Goal: Find specific page/section

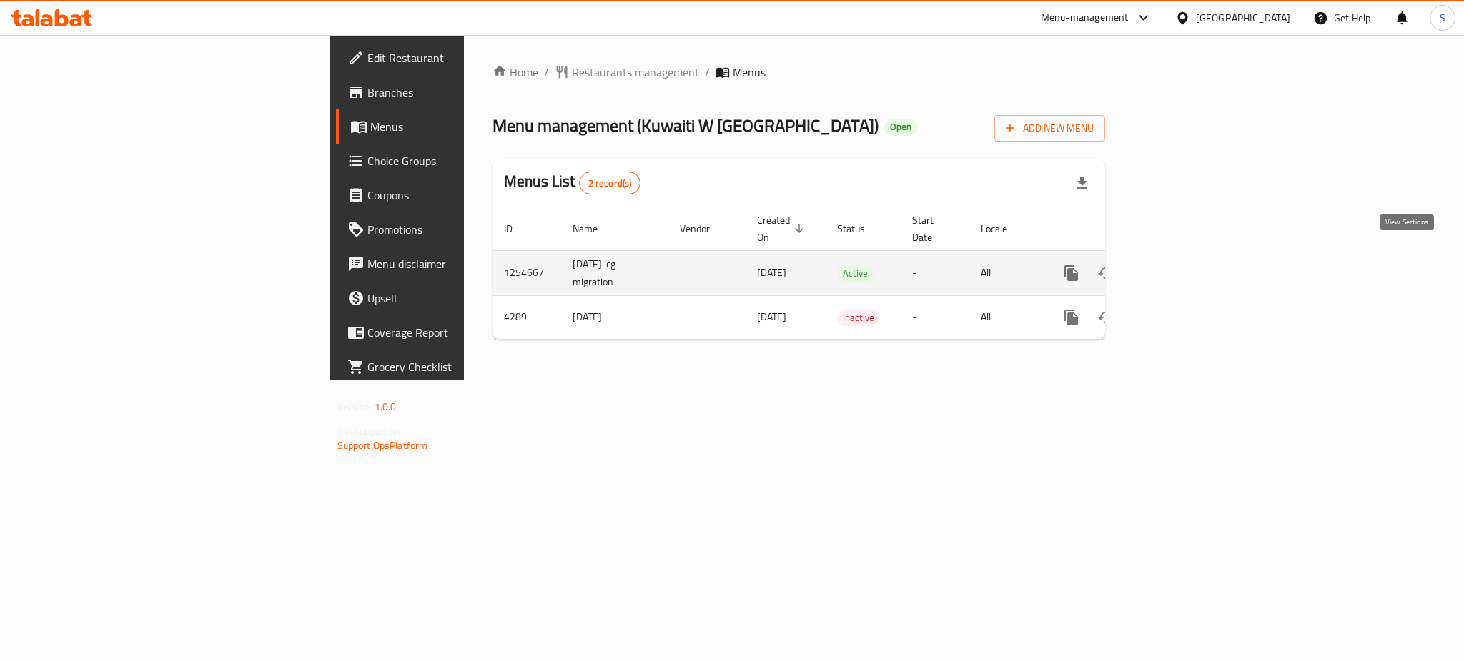
click at [1183, 265] on icon "enhanced table" at bounding box center [1174, 273] width 17 height 17
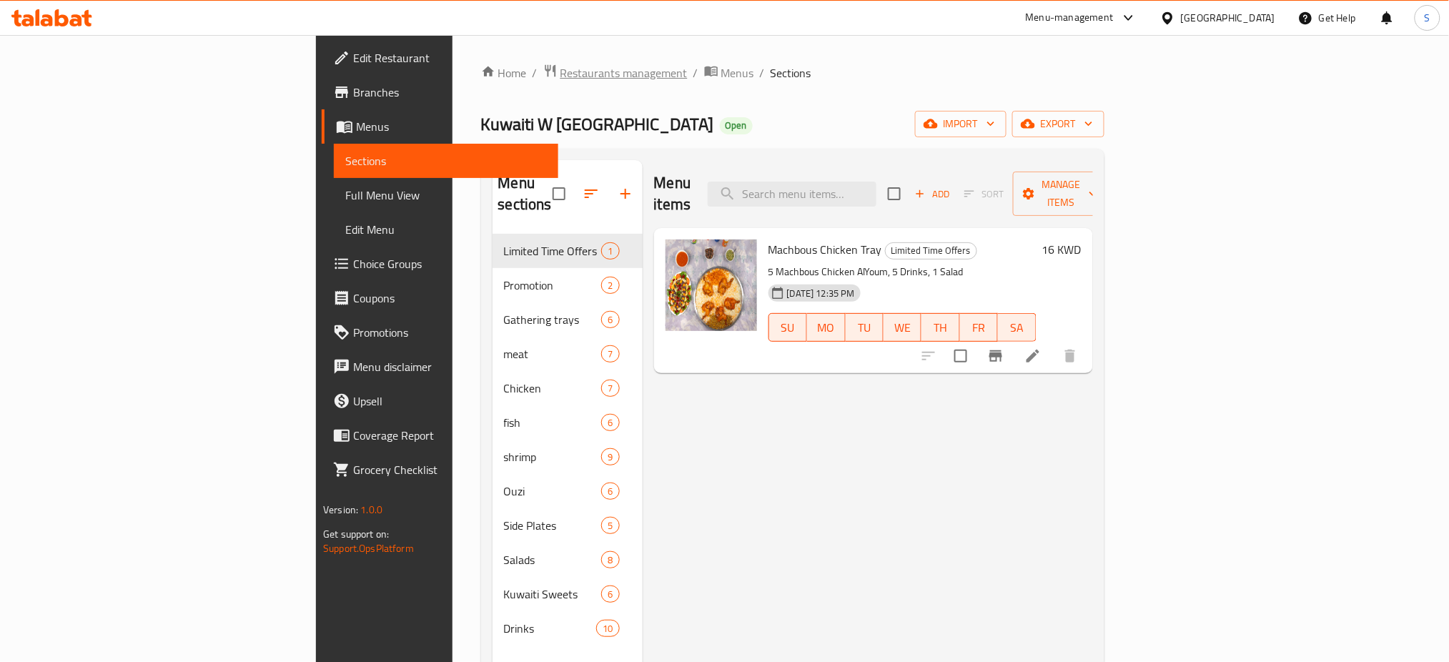
click at [561, 69] on span "Restaurants management" at bounding box center [624, 72] width 127 height 17
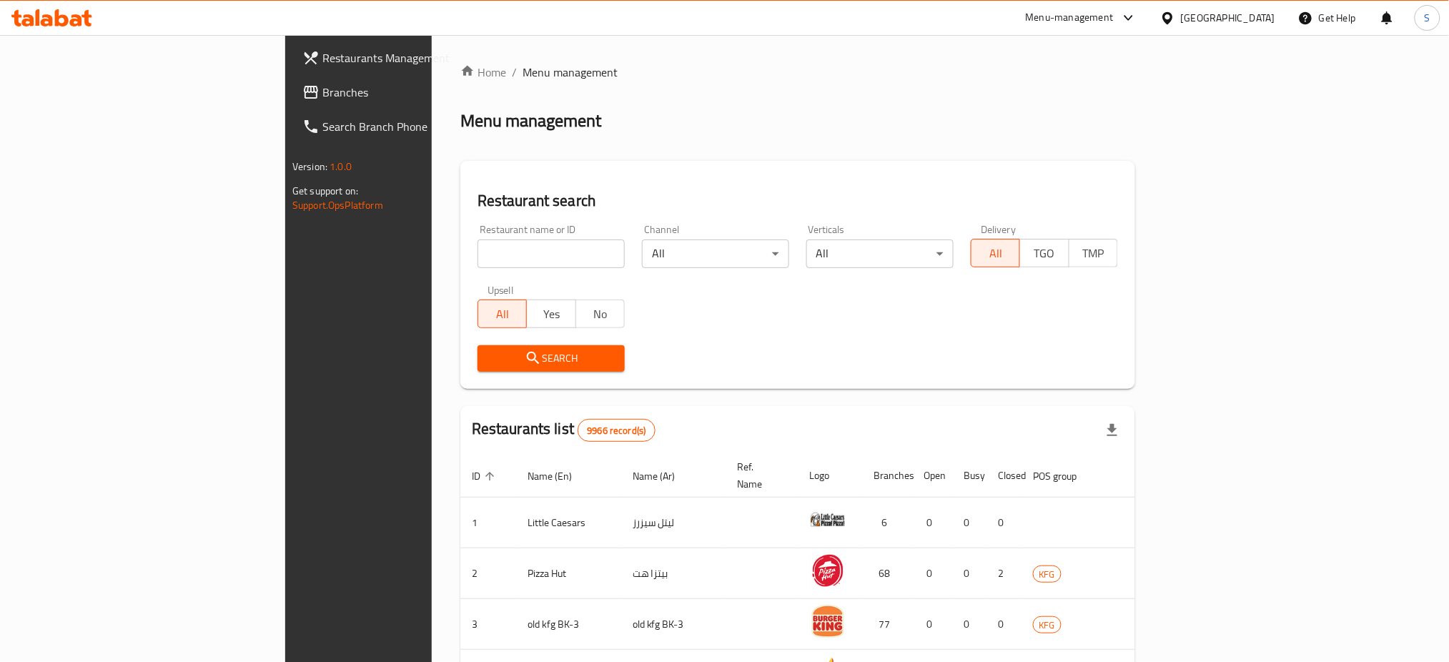
click at [468, 69] on ol "Home / Menu management" at bounding box center [797, 72] width 675 height 17
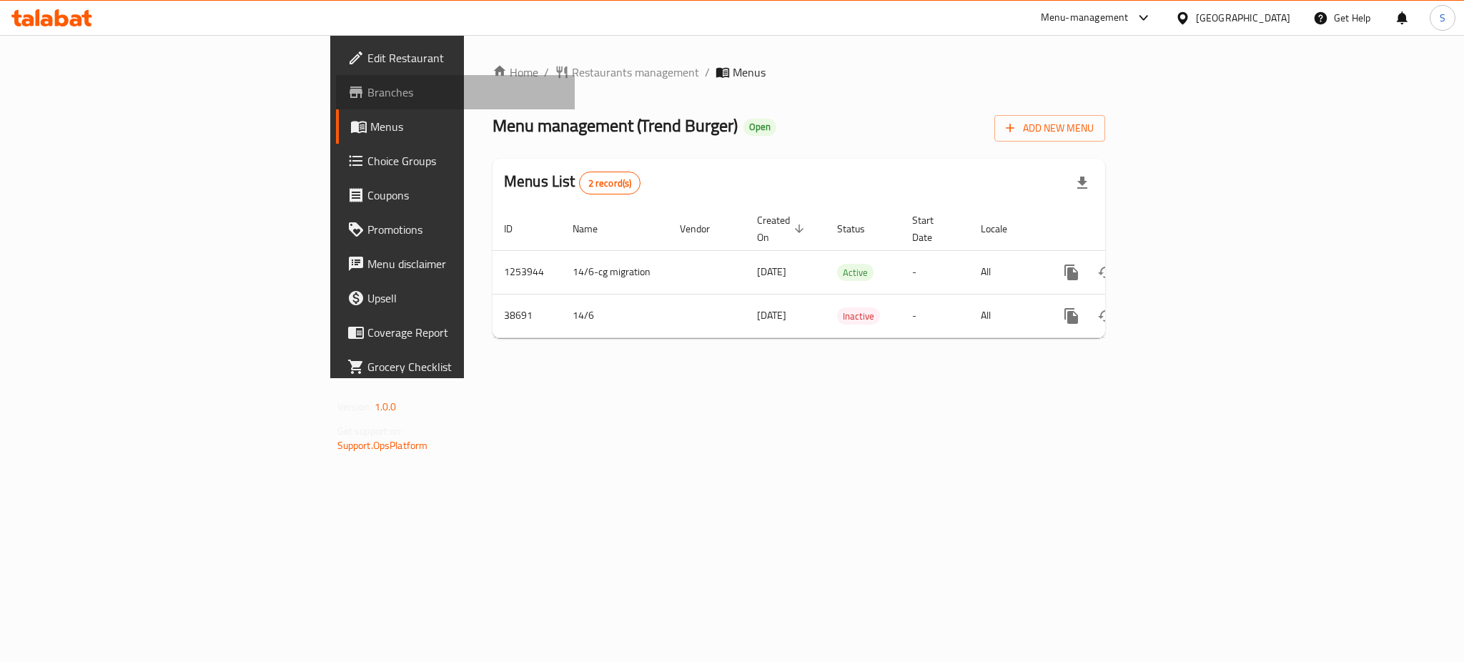
click at [368, 92] on span "Branches" at bounding box center [466, 92] width 196 height 17
